Goal: Transaction & Acquisition: Purchase product/service

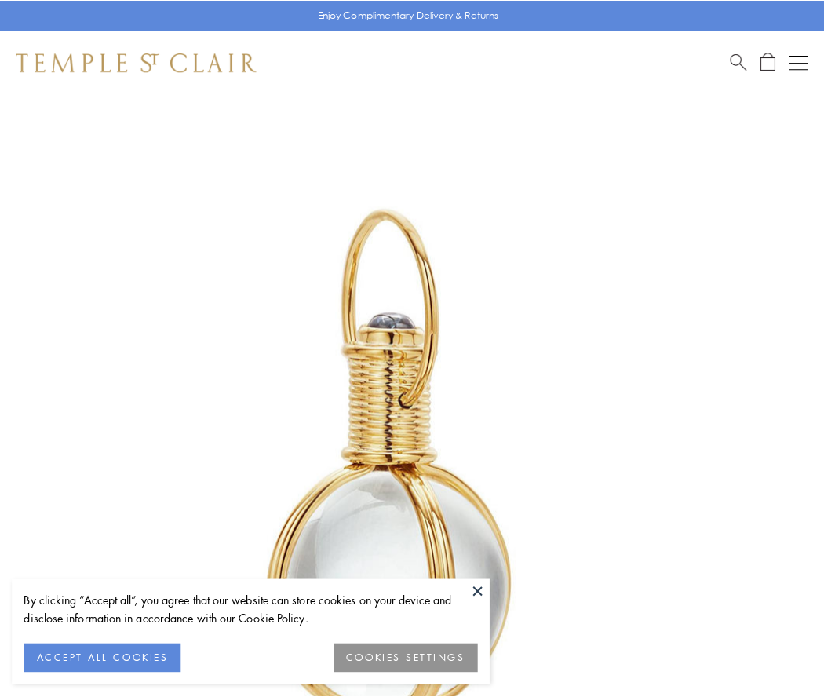
scroll to position [410, 0]
